Goal: Task Accomplishment & Management: Manage account settings

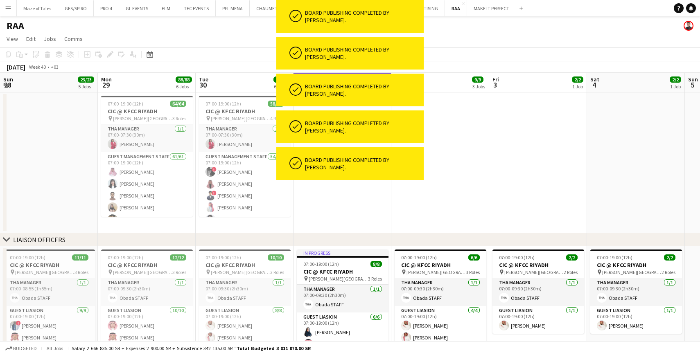
scroll to position [0, 196]
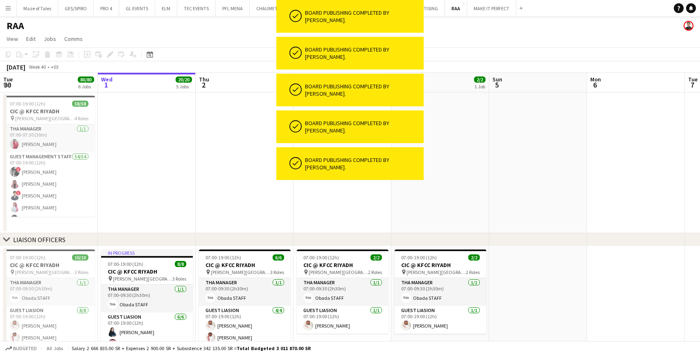
click at [252, 173] on app-date-cell at bounding box center [245, 163] width 98 height 141
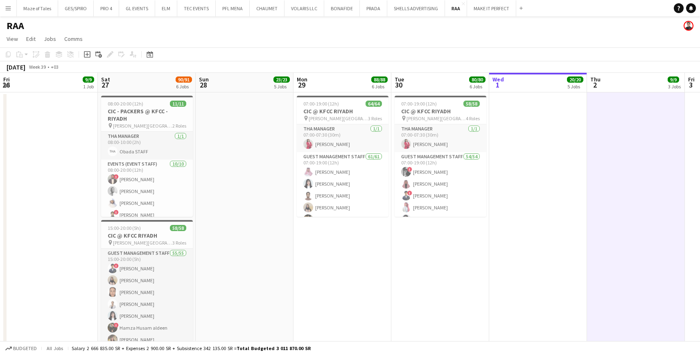
scroll to position [0, 400]
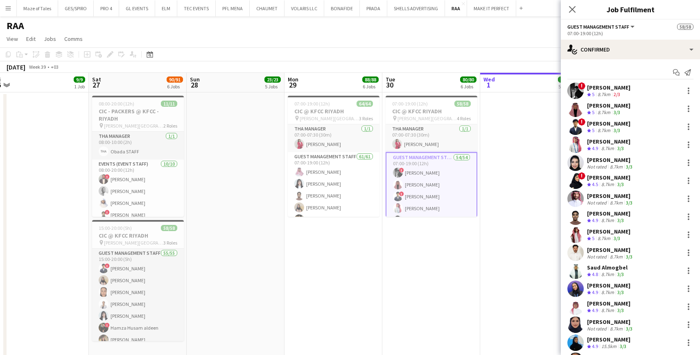
click at [610, 104] on div "[PERSON_NAME]" at bounding box center [608, 105] width 43 height 7
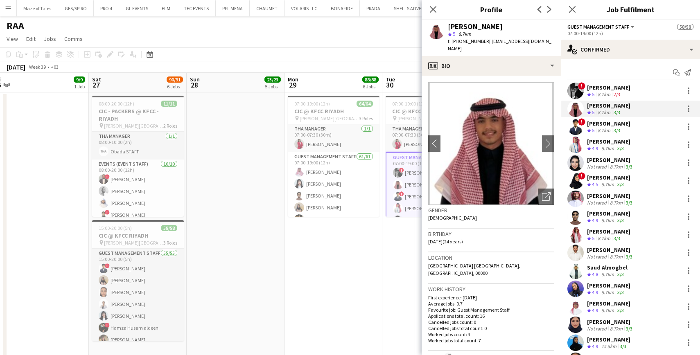
click at [613, 142] on div "[PERSON_NAME]" at bounding box center [608, 141] width 43 height 7
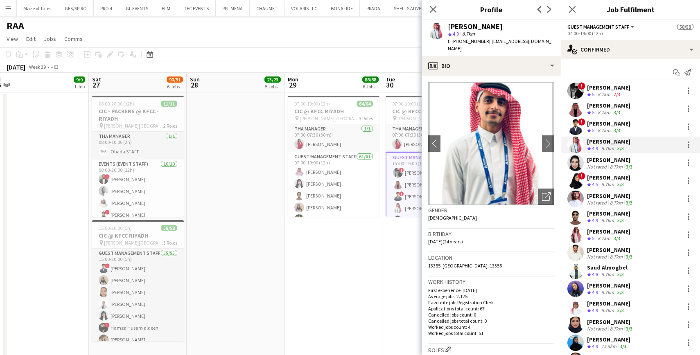
click at [596, 130] on div "Crew rating 5" at bounding box center [591, 130] width 9 height 7
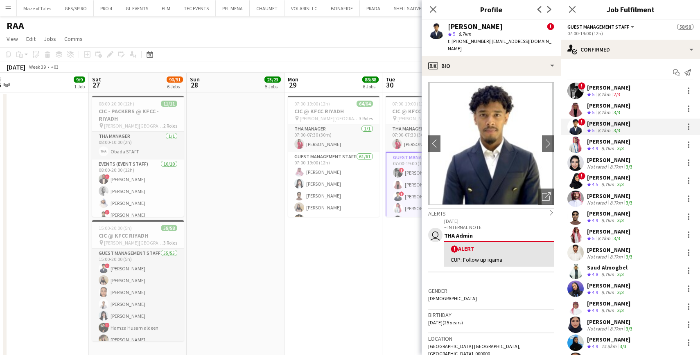
click at [603, 146] on div "8.7km" at bounding box center [608, 148] width 16 height 7
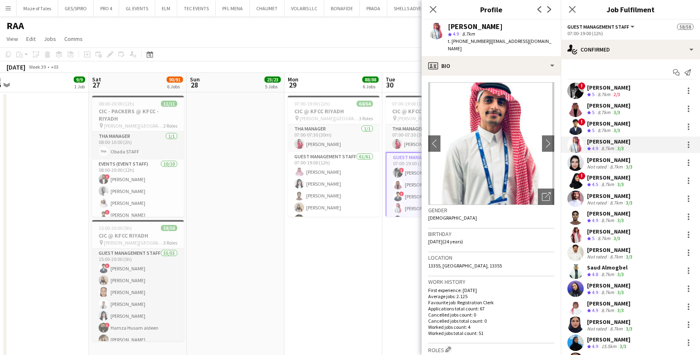
click at [614, 168] on div "8.7km" at bounding box center [616, 167] width 16 height 6
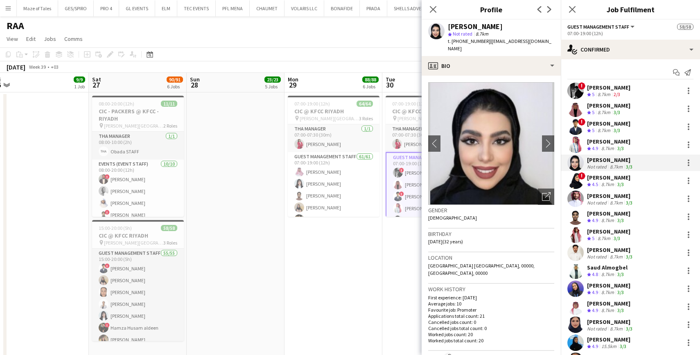
click at [615, 186] on div "8.7km" at bounding box center [608, 184] width 16 height 7
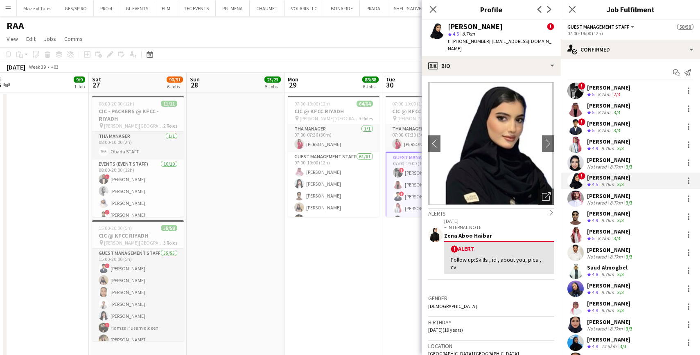
click at [616, 209] on div "[PERSON_NAME] Crew rating 4.9 8.7km 3/3" at bounding box center [630, 217] width 139 height 16
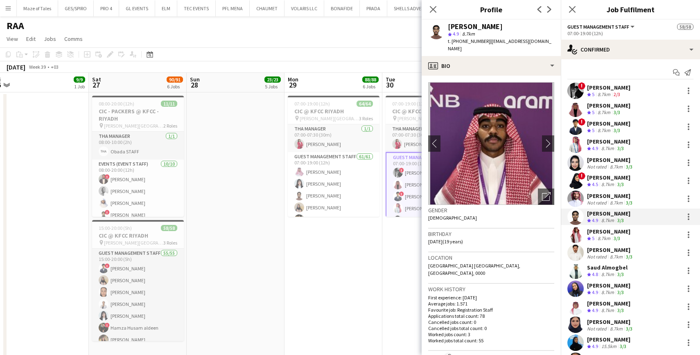
click at [612, 188] on div "8.7km" at bounding box center [608, 184] width 16 height 7
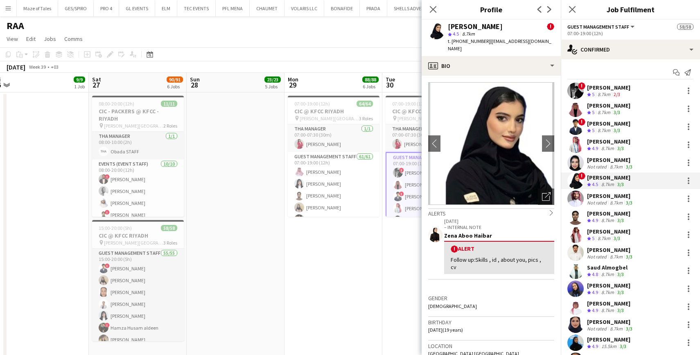
click at [610, 196] on div "[PERSON_NAME]" at bounding box center [610, 195] width 47 height 7
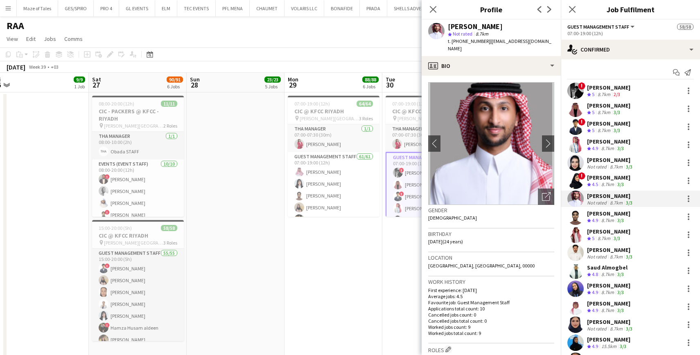
click at [625, 222] on div "3/3" at bounding box center [621, 220] width 10 height 7
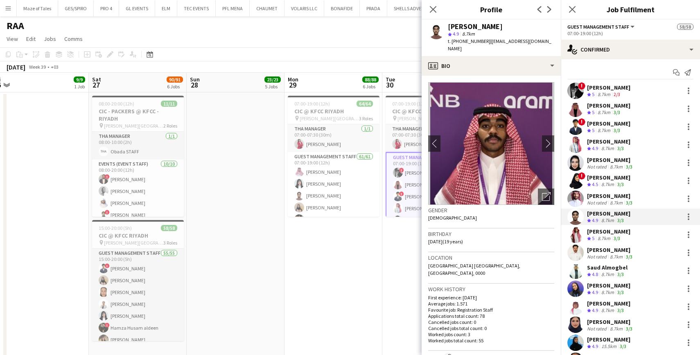
click at [613, 239] on div "3/3" at bounding box center [617, 238] width 10 height 7
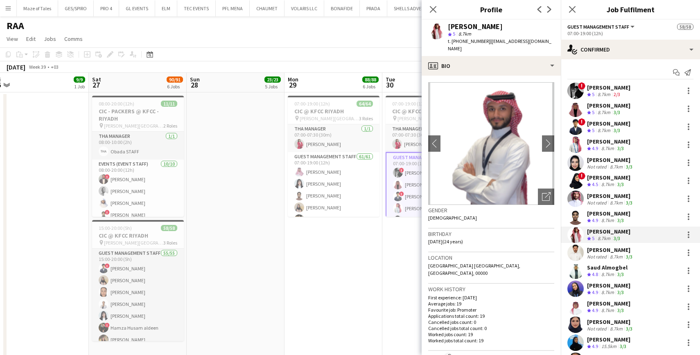
click at [599, 222] on div "Crew rating 4.9" at bounding box center [593, 220] width 13 height 7
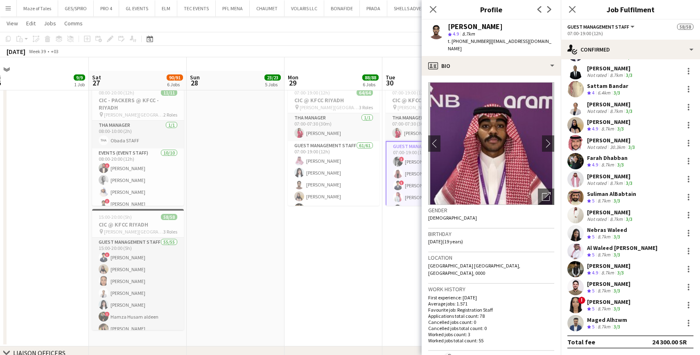
scroll to position [24, 0]
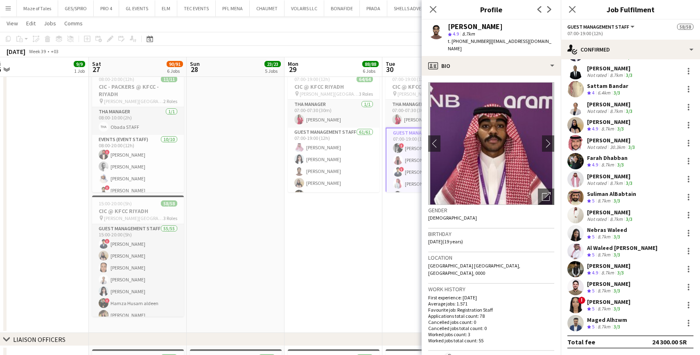
click at [615, 326] on app-skills-label "3/3" at bounding box center [617, 327] width 7 height 6
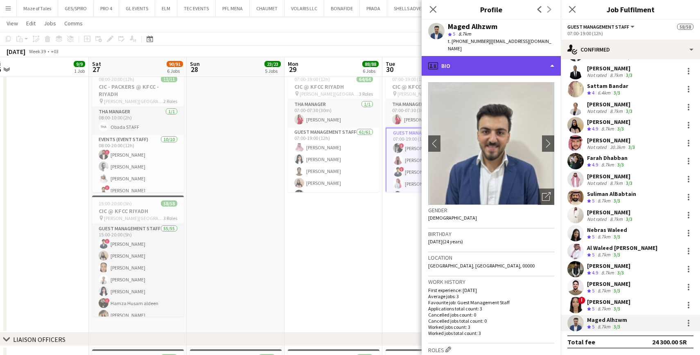
click at [493, 63] on div "profile Bio" at bounding box center [491, 66] width 139 height 20
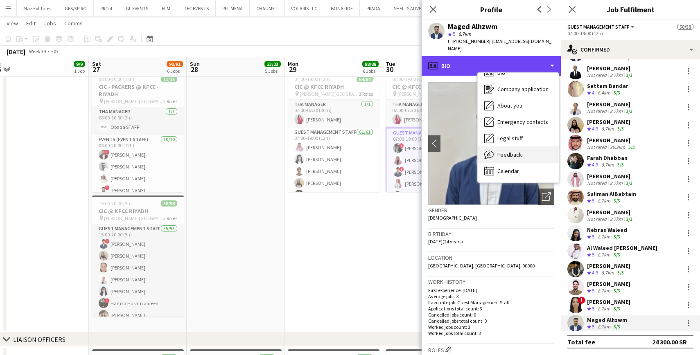
scroll to position [11, 0]
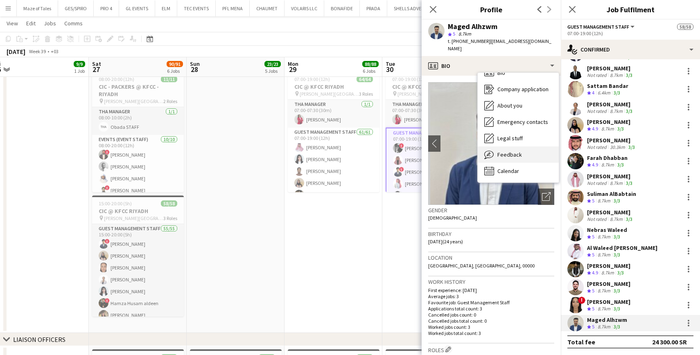
click at [510, 151] on span "Feedback" at bounding box center [509, 154] width 25 height 7
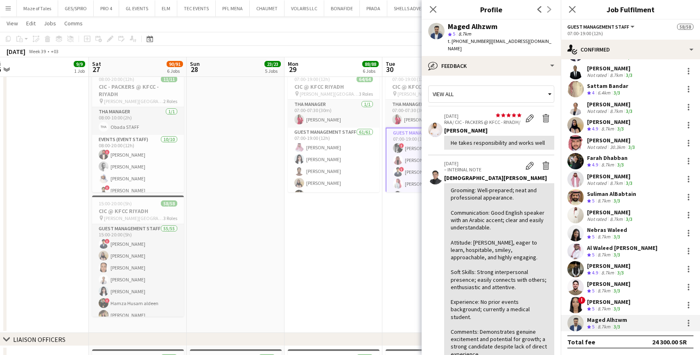
scroll to position [0, 0]
click at [603, 304] on div "[PERSON_NAME]" at bounding box center [608, 301] width 43 height 7
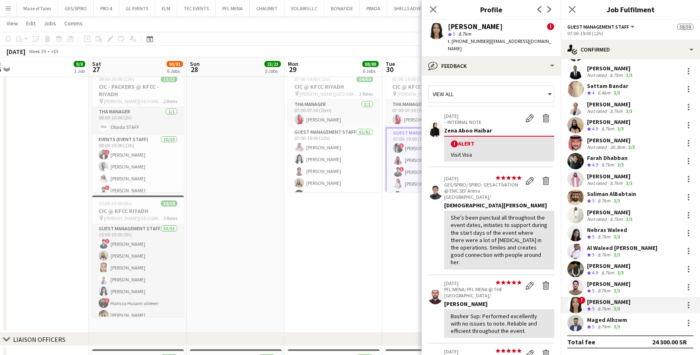
click at [608, 280] on div "[PERSON_NAME]" at bounding box center [608, 283] width 43 height 7
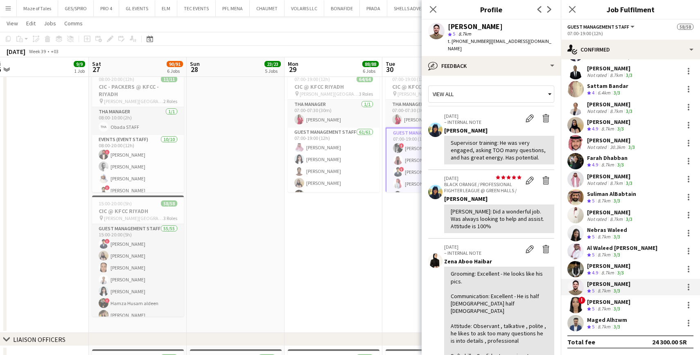
click at [603, 259] on div "Al Waleed [PERSON_NAME] Crew rating 5 8.7km 3/3" at bounding box center [630, 251] width 139 height 16
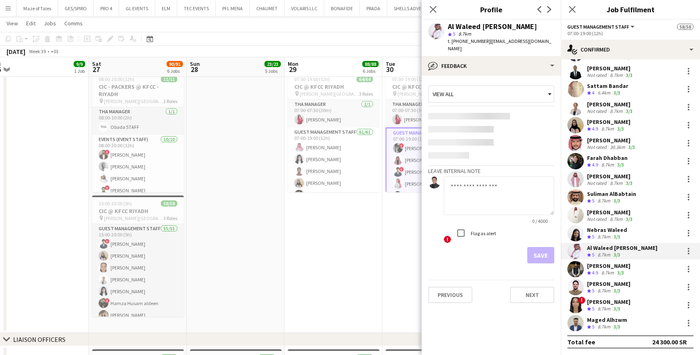
click at [605, 268] on div "[PERSON_NAME]" at bounding box center [608, 265] width 43 height 7
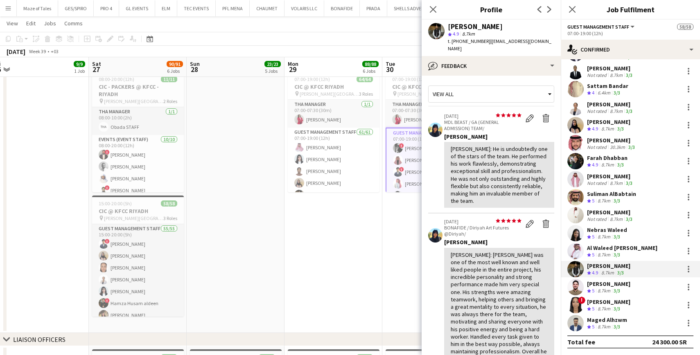
click at [601, 256] on div "8.7km" at bounding box center [604, 255] width 16 height 7
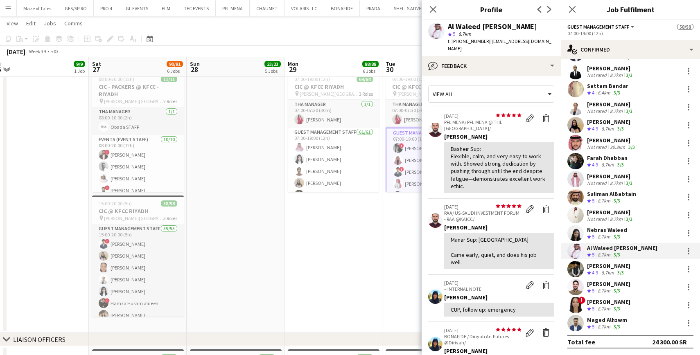
click at [596, 223] on div "[PERSON_NAME] Not rated 8.7km 3/3" at bounding box center [630, 215] width 139 height 16
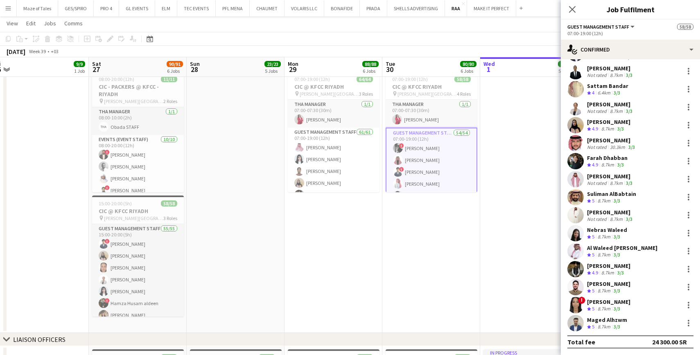
click at [597, 228] on div "Nebras Waleed" at bounding box center [607, 229] width 40 height 7
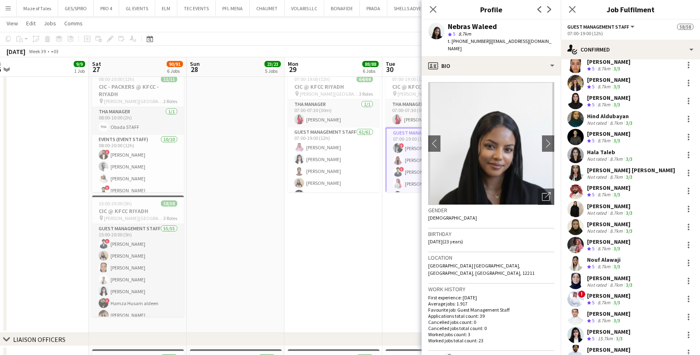
scroll to position [288, 0]
